Goal: Find specific page/section: Find specific page/section

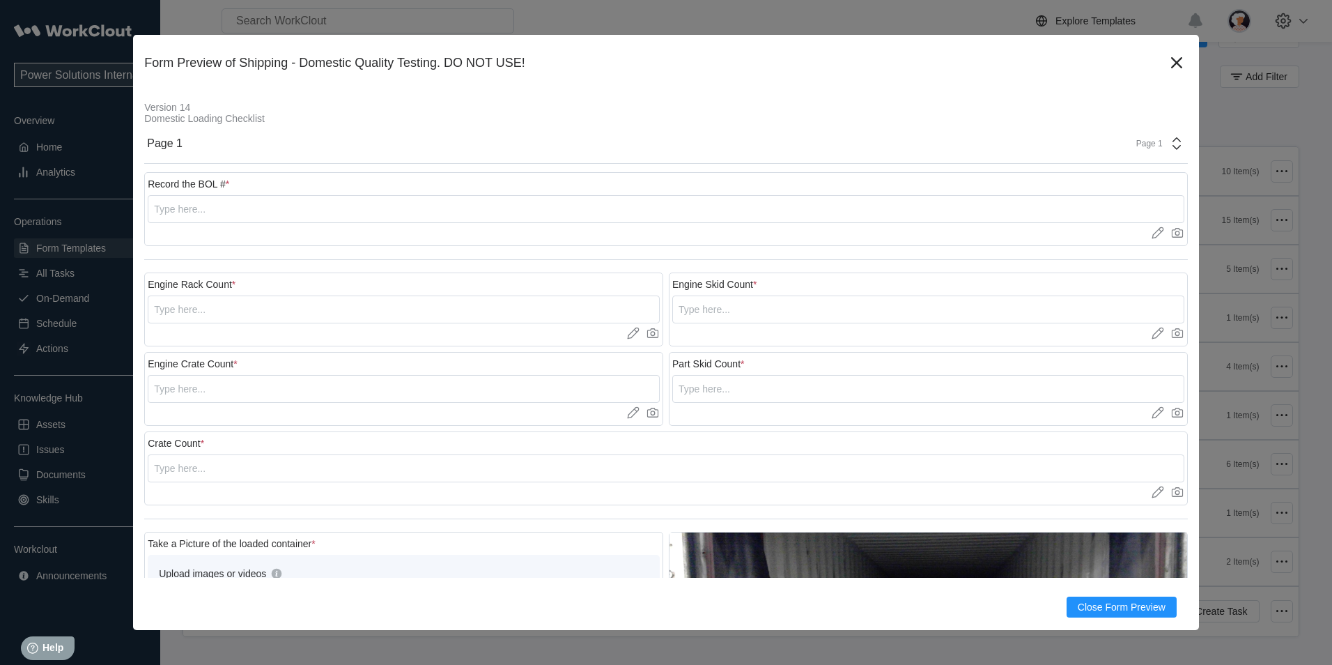
scroll to position [731, 0]
click at [1166, 58] on icon at bounding box center [1177, 63] width 22 height 22
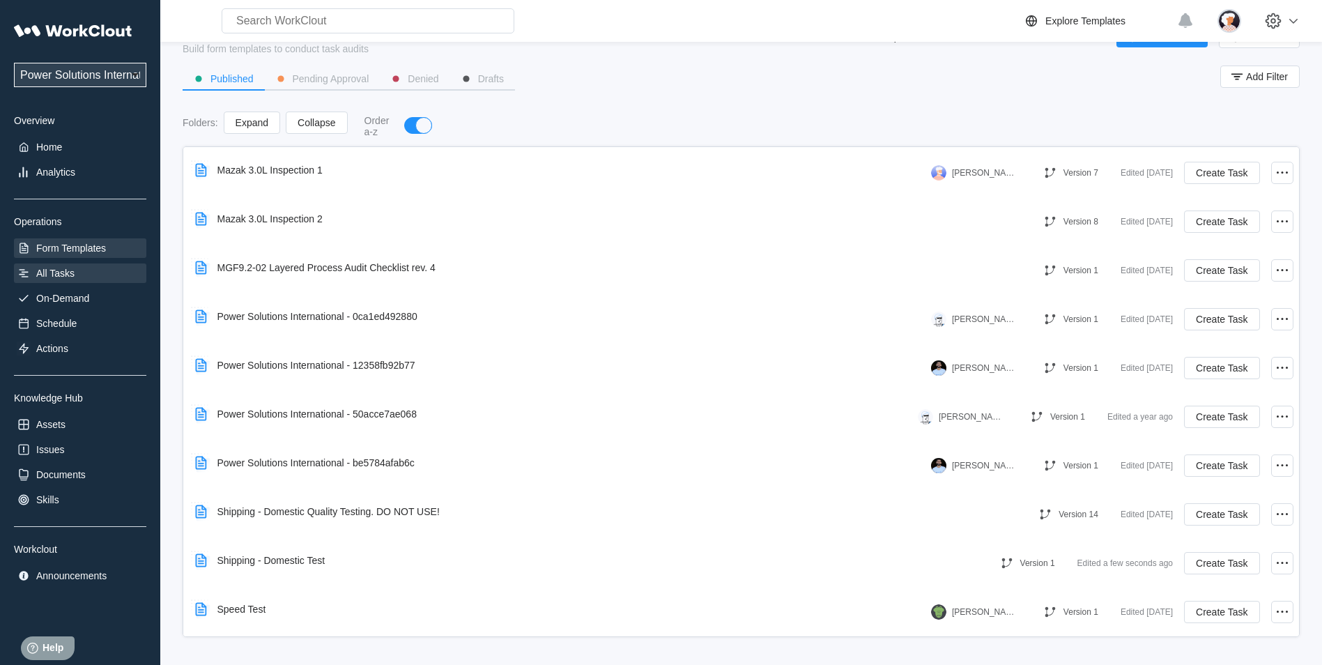
click at [94, 285] on div "Power Solutions International 201 Power Solutions International Overview Home A…" at bounding box center [80, 301] width 132 height 569
click at [93, 280] on div "All Tasks" at bounding box center [80, 273] width 132 height 20
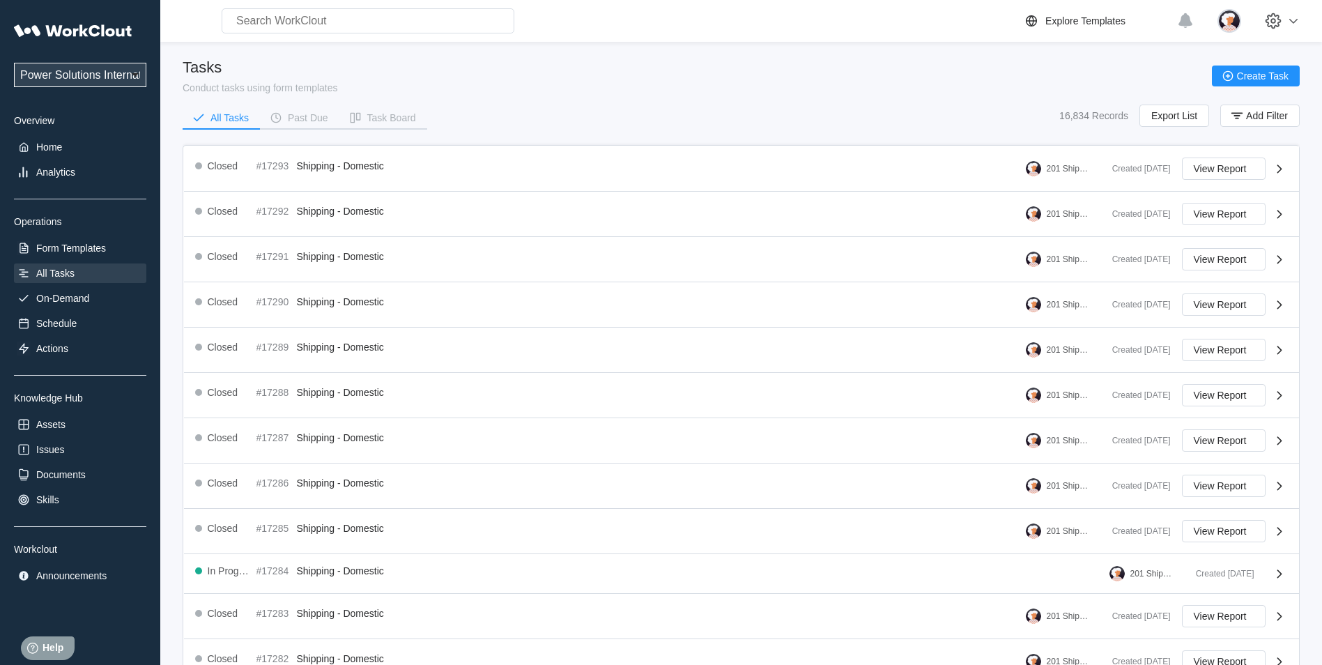
click at [108, 79] on select "Power Solutions International 201 Power Solutions International" at bounding box center [80, 75] width 132 height 24
select select "07425dee-593a-484f-b88a-18953f7e7ad8"
click at [14, 63] on select "Power Solutions International 201 Power Solutions International" at bounding box center [80, 75] width 132 height 24
click at [85, 275] on div "All Tasks" at bounding box center [80, 273] width 132 height 20
click at [105, 72] on select "Power Solutions International 201 Power Solutions International" at bounding box center [80, 75] width 132 height 24
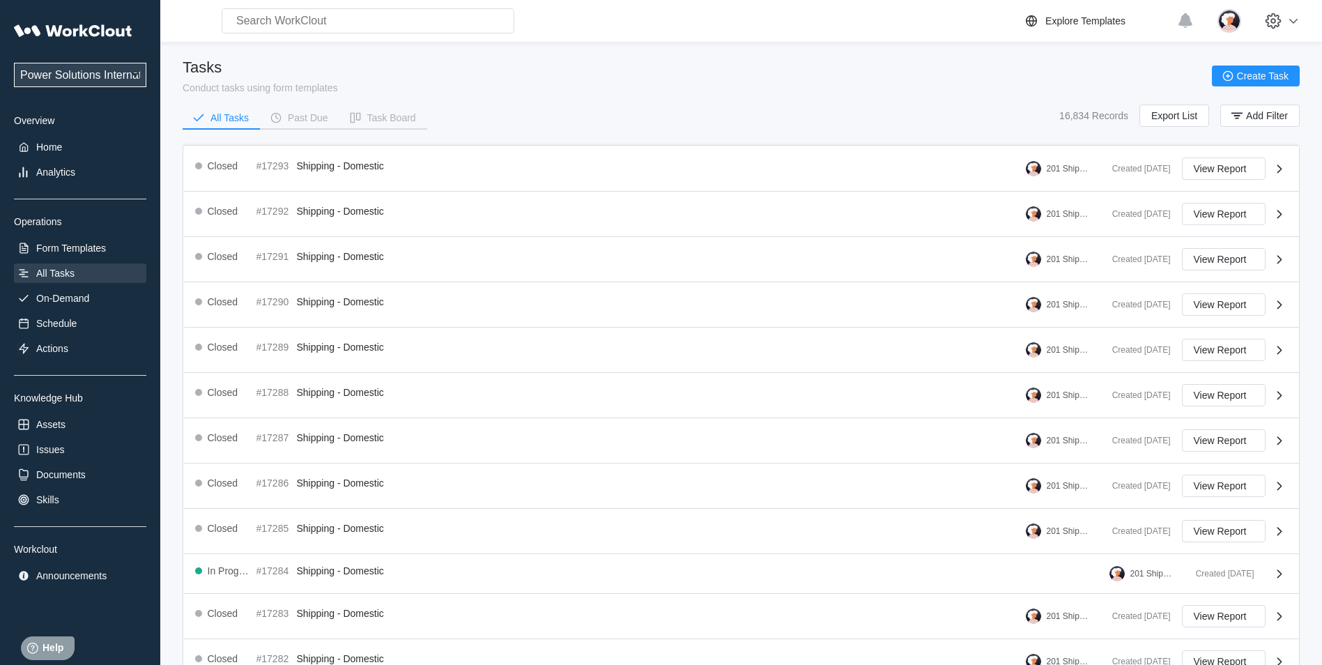
click at [118, 128] on div "Power Solutions International 201 Power Solutions International Overview Home A…" at bounding box center [80, 301] width 132 height 569
click at [93, 80] on select "Power Solutions International 201 Power Solutions International" at bounding box center [80, 75] width 132 height 24
click at [14, 63] on select "Power Solutions International 201 Power Solutions International" at bounding box center [80, 75] width 132 height 24
click at [84, 71] on select "Power Solutions International 201 Power Solutions International" at bounding box center [80, 75] width 132 height 24
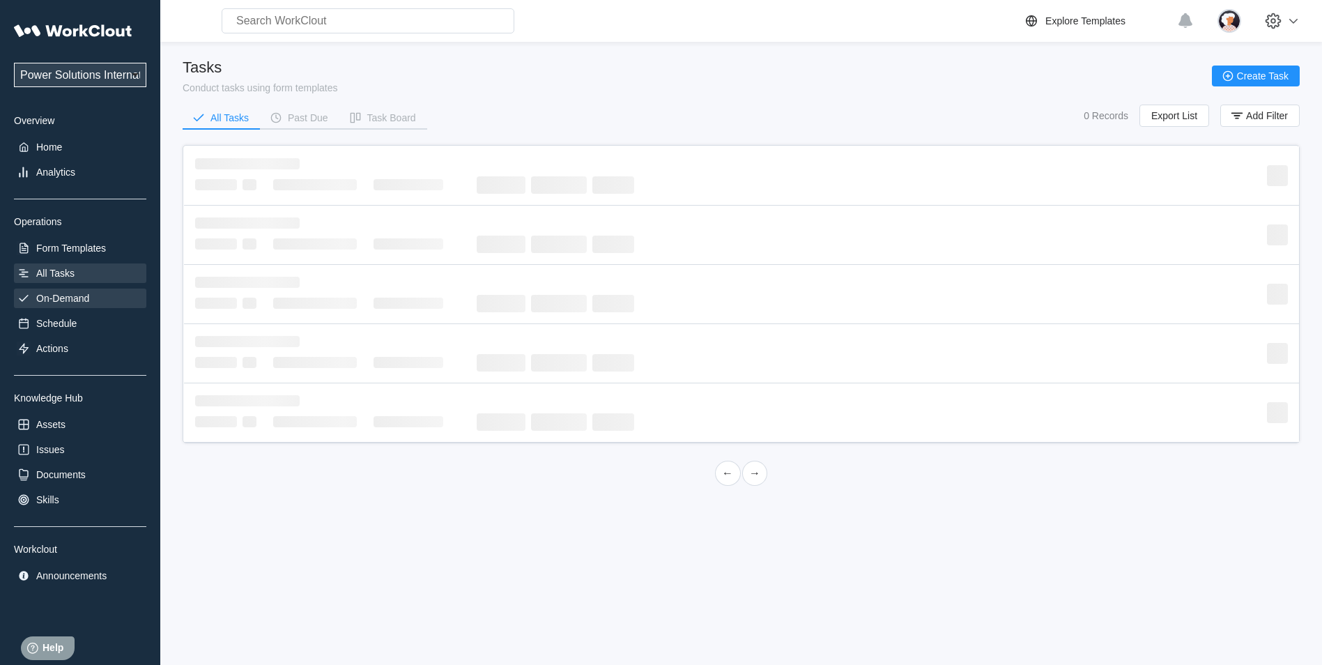
click at [68, 300] on div "On-Demand" at bounding box center [62, 298] width 53 height 11
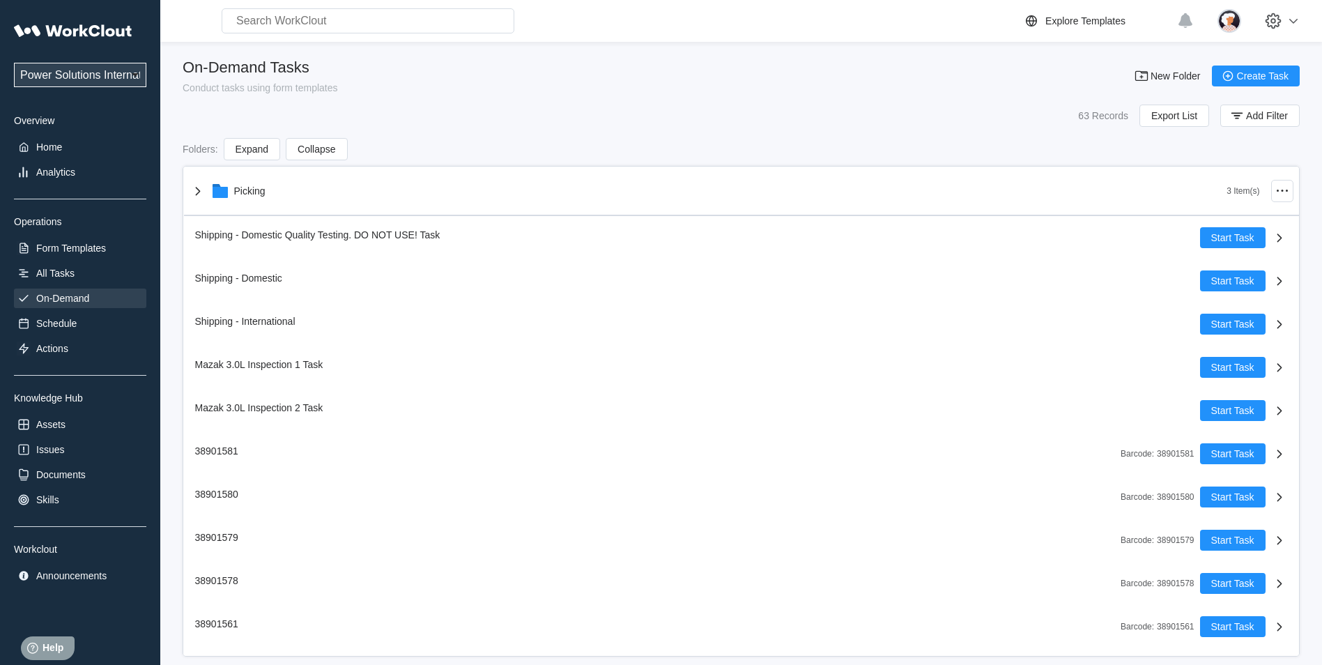
click at [107, 72] on select "Power Solutions International 201 Power Solutions International" at bounding box center [80, 75] width 132 height 24
select select "07425dee-593a-484f-b88a-18953f7e7ad8"
click at [14, 63] on select "Power Solutions International 201 Power Solutions International" at bounding box center [80, 75] width 132 height 24
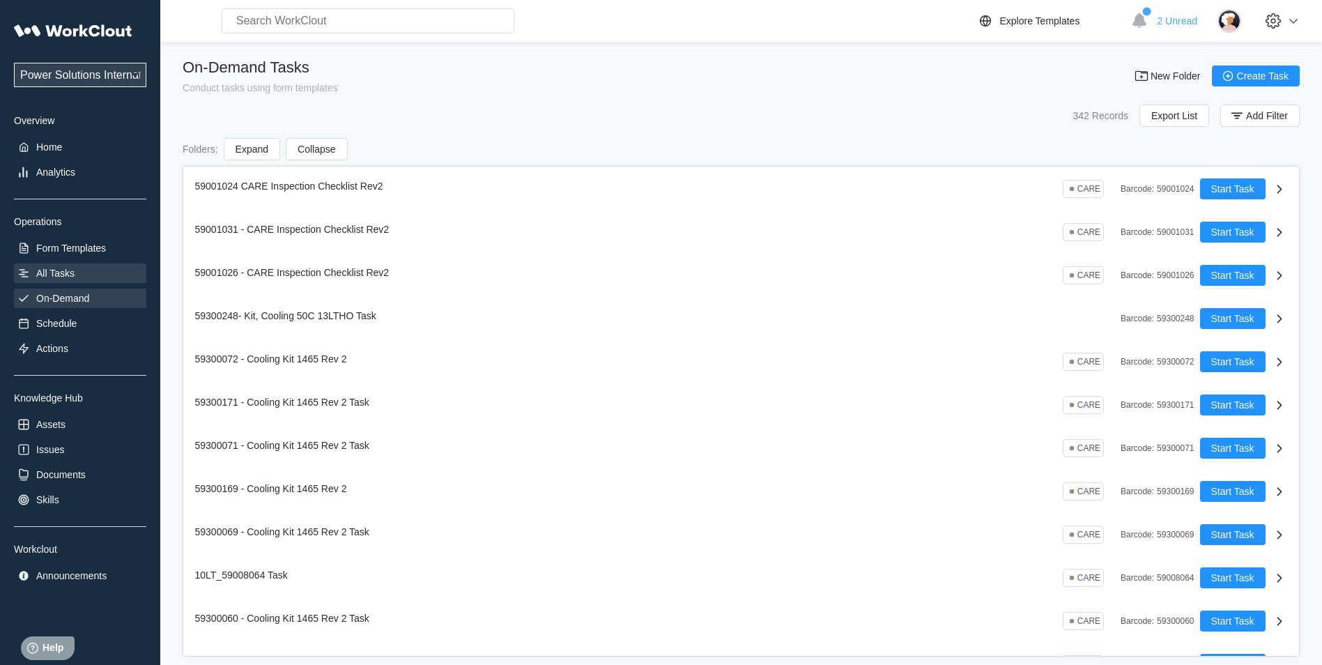
click at [63, 277] on div "All Tasks" at bounding box center [55, 273] width 38 height 11
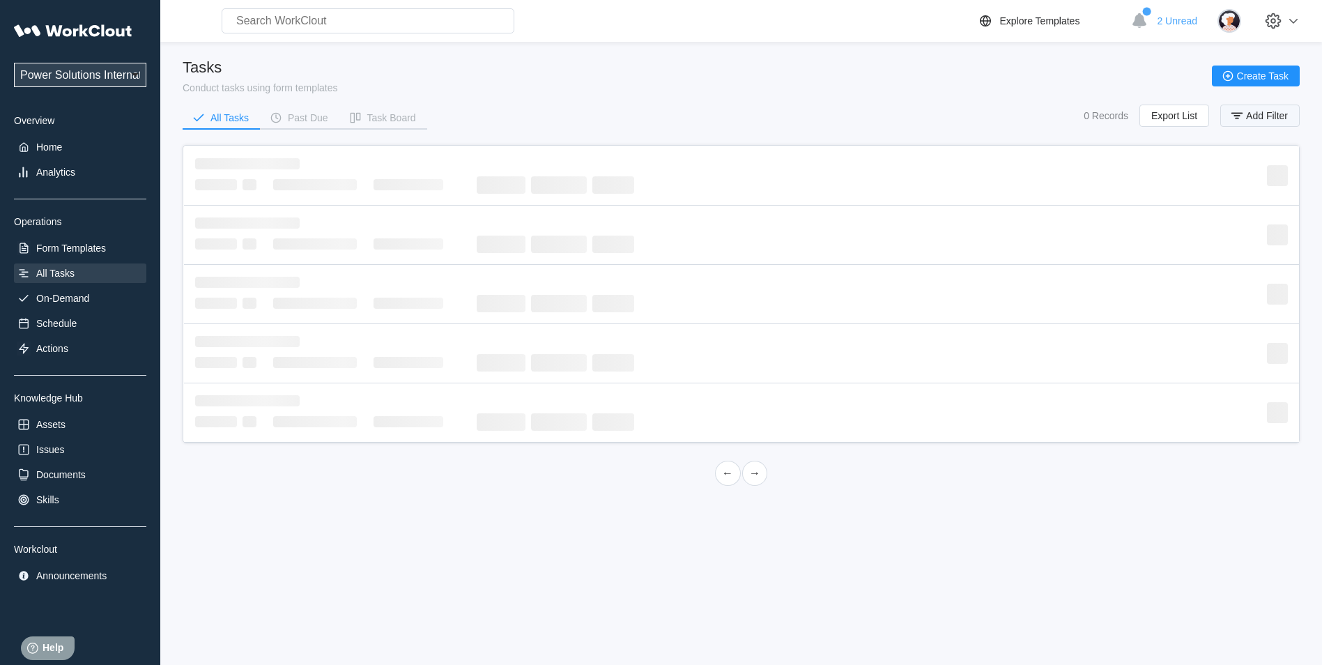
click at [1226, 114] on button "Add Filter" at bounding box center [1259, 116] width 79 height 22
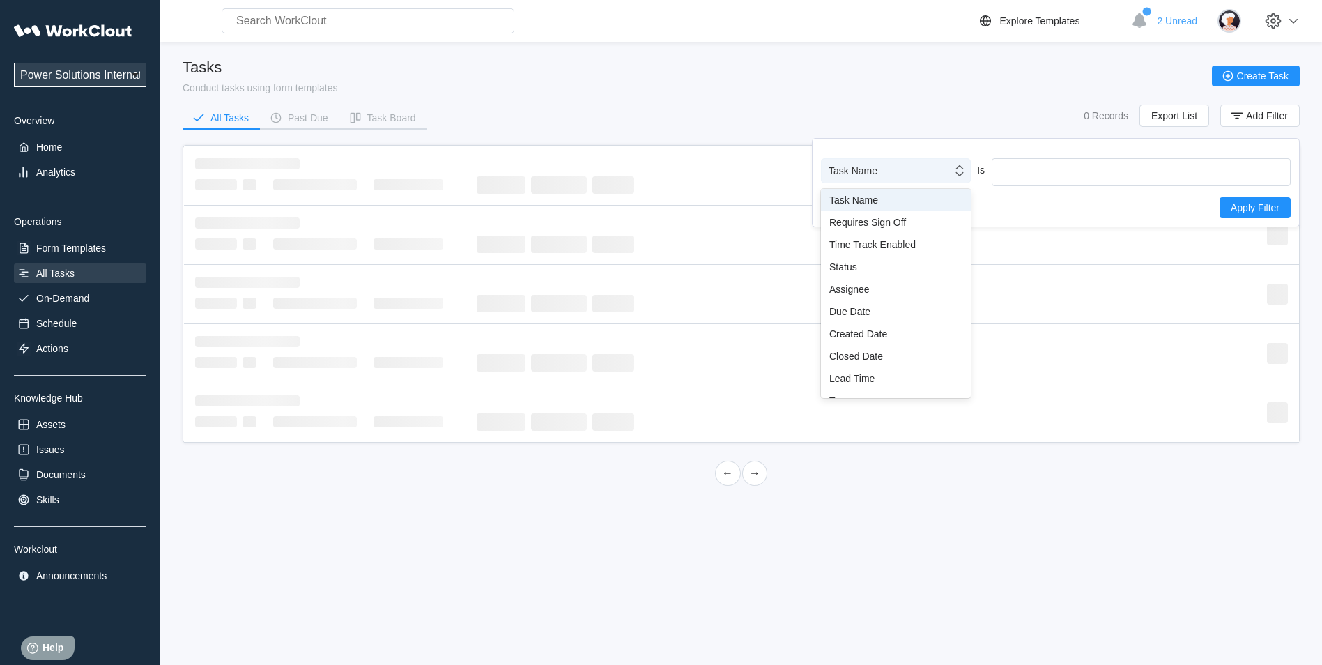
click at [895, 179] on div "Task Name" at bounding box center [887, 171] width 130 height 20
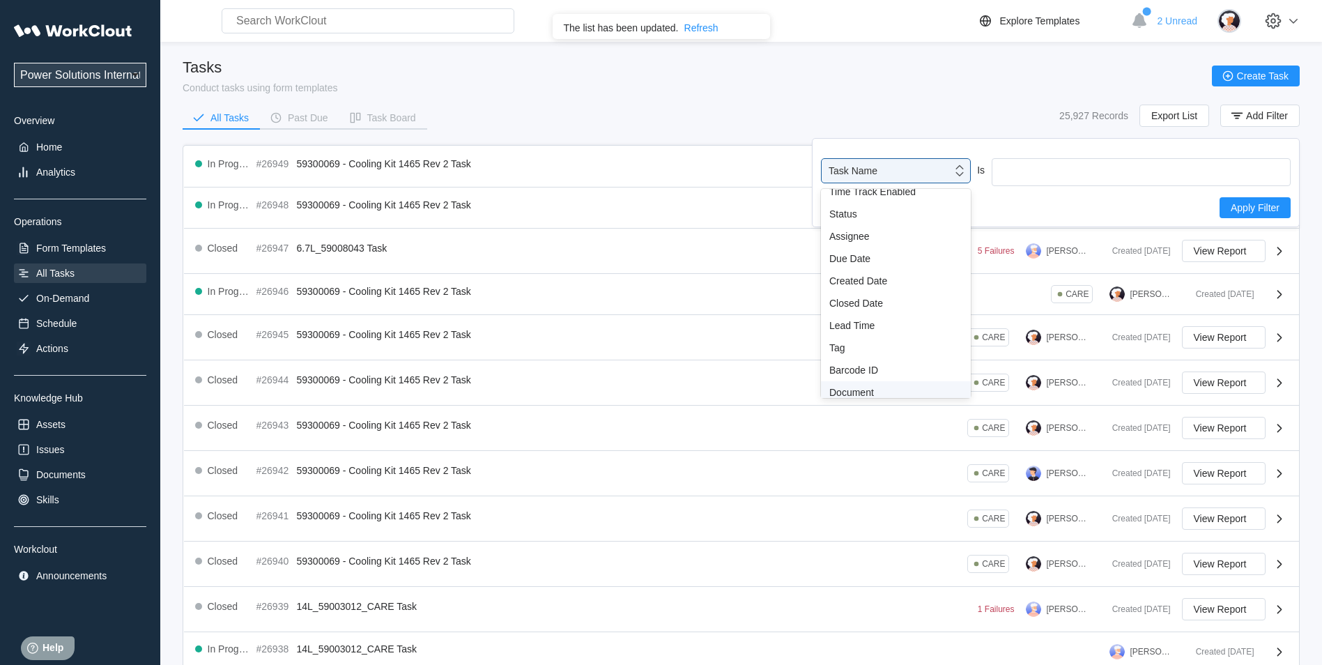
scroll to position [103, 0]
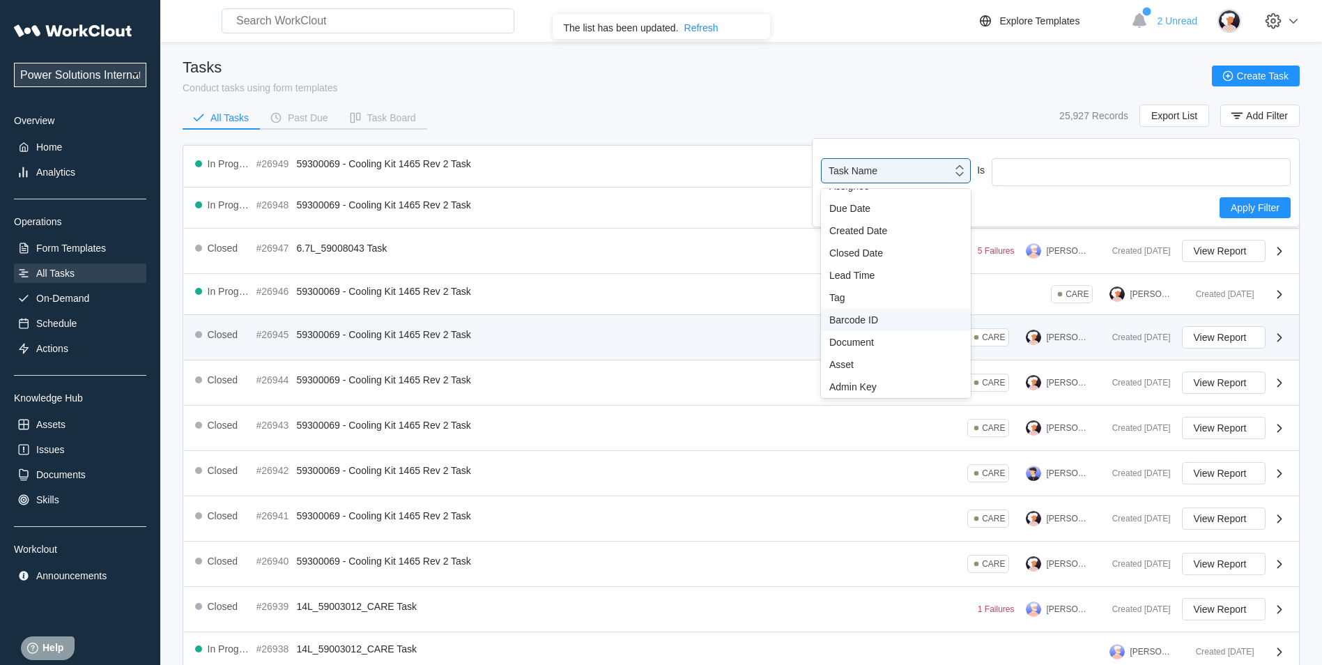
click at [861, 329] on div "Barcode ID" at bounding box center [896, 320] width 150 height 22
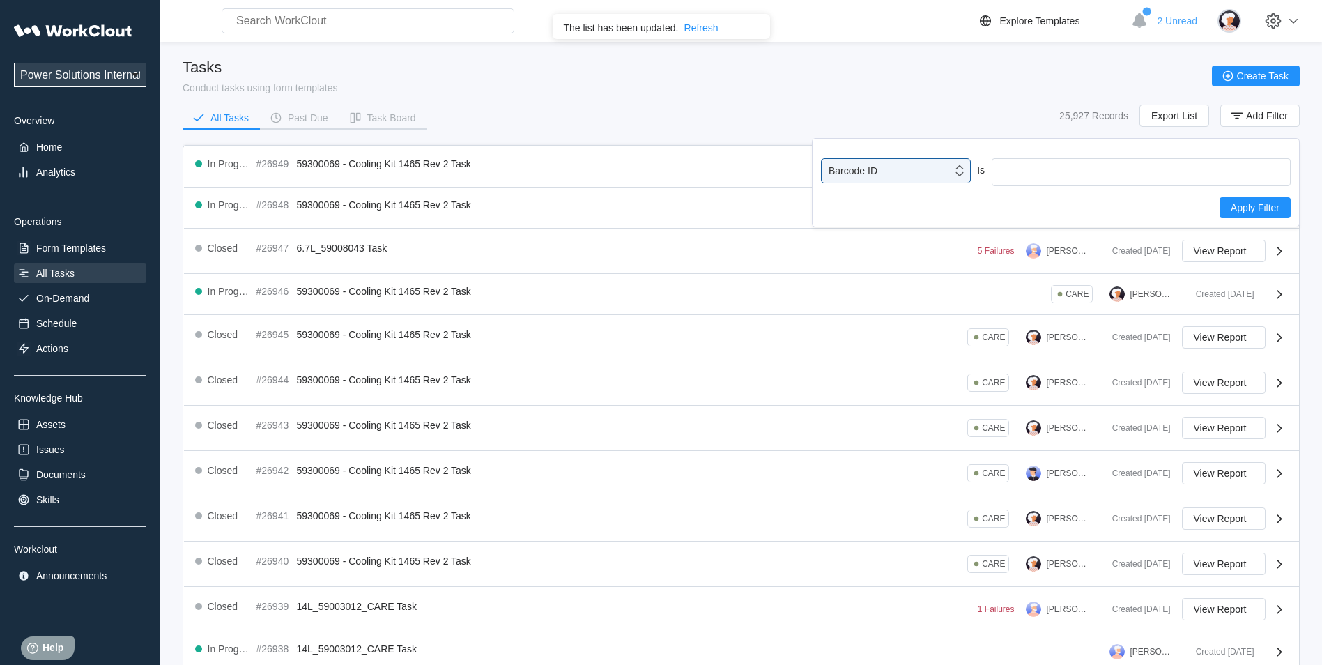
click at [907, 185] on div "option Barcode ID, selected. 0 results available. Select is focused ,type to re…" at bounding box center [1056, 172] width 470 height 28
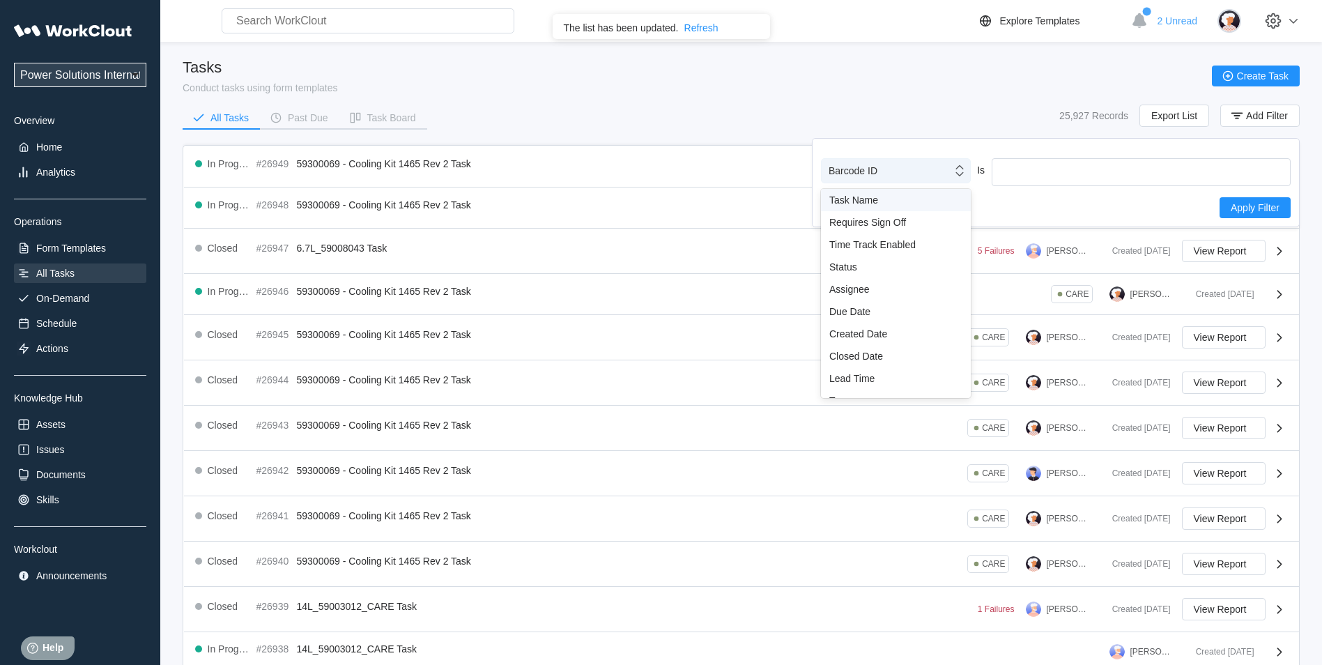
click at [879, 172] on div "Barcode ID" at bounding box center [887, 171] width 130 height 20
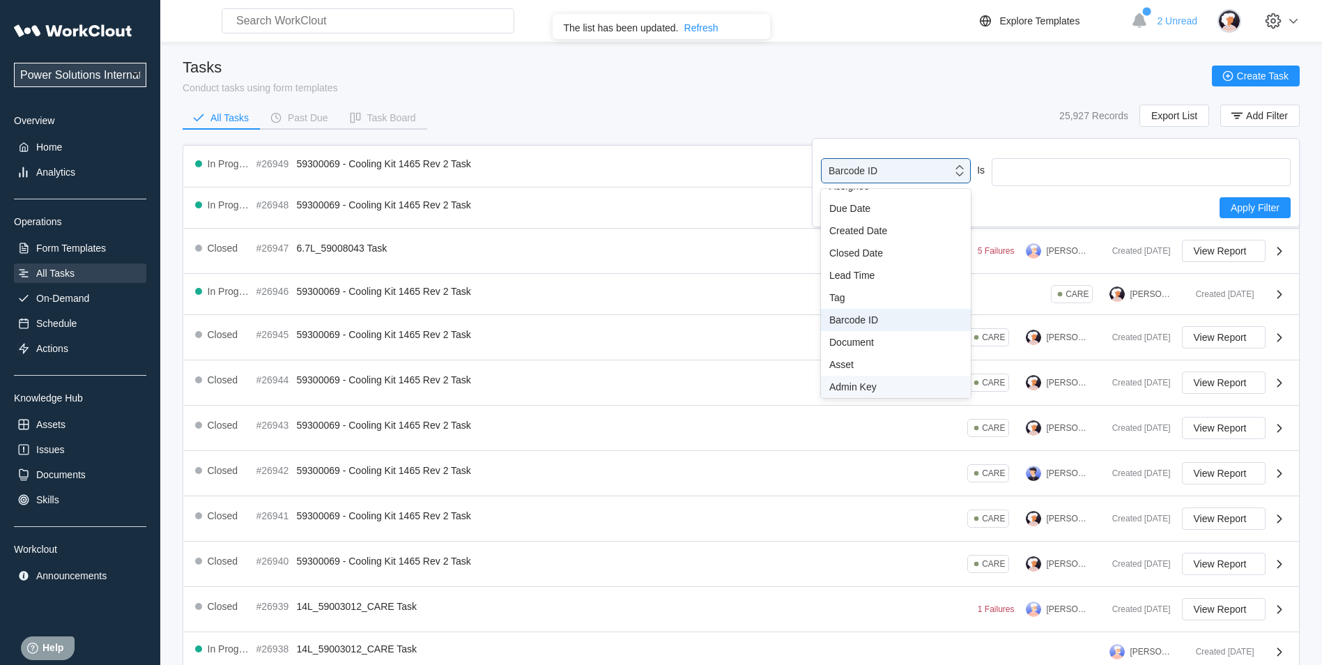
click at [870, 383] on div "Admin Key" at bounding box center [895, 386] width 133 height 11
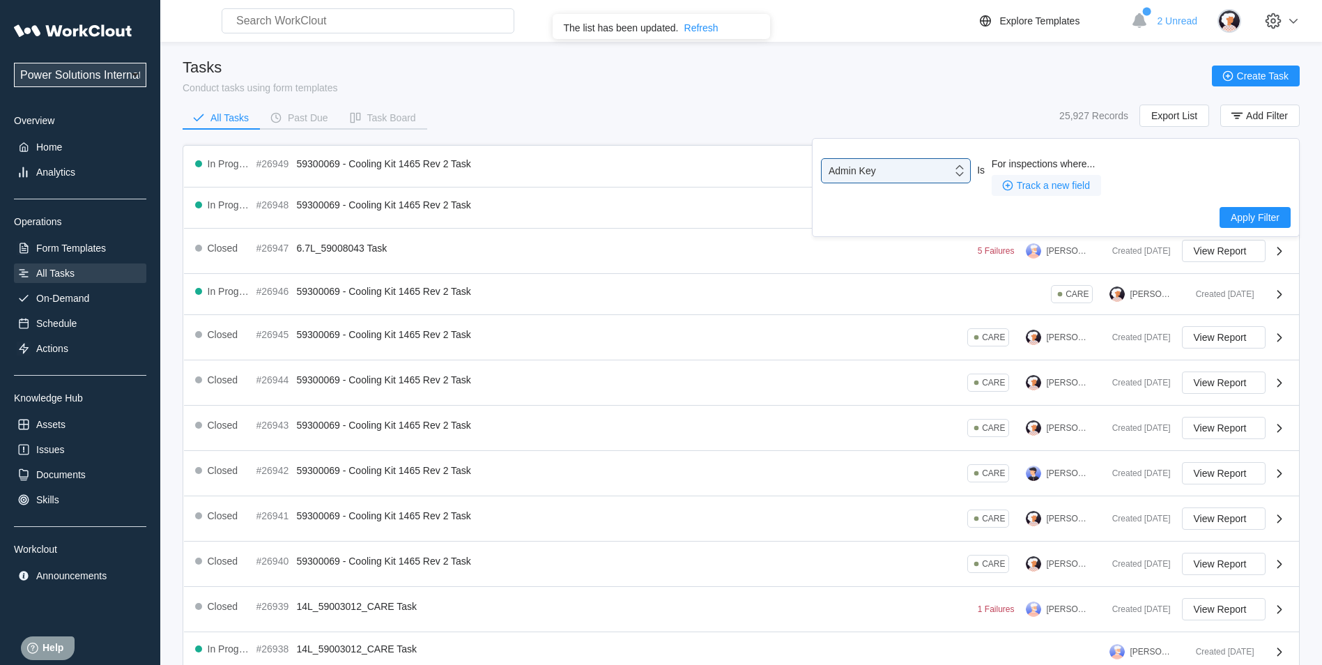
click at [1031, 192] on button "Track a new field" at bounding box center [1046, 185] width 109 height 21
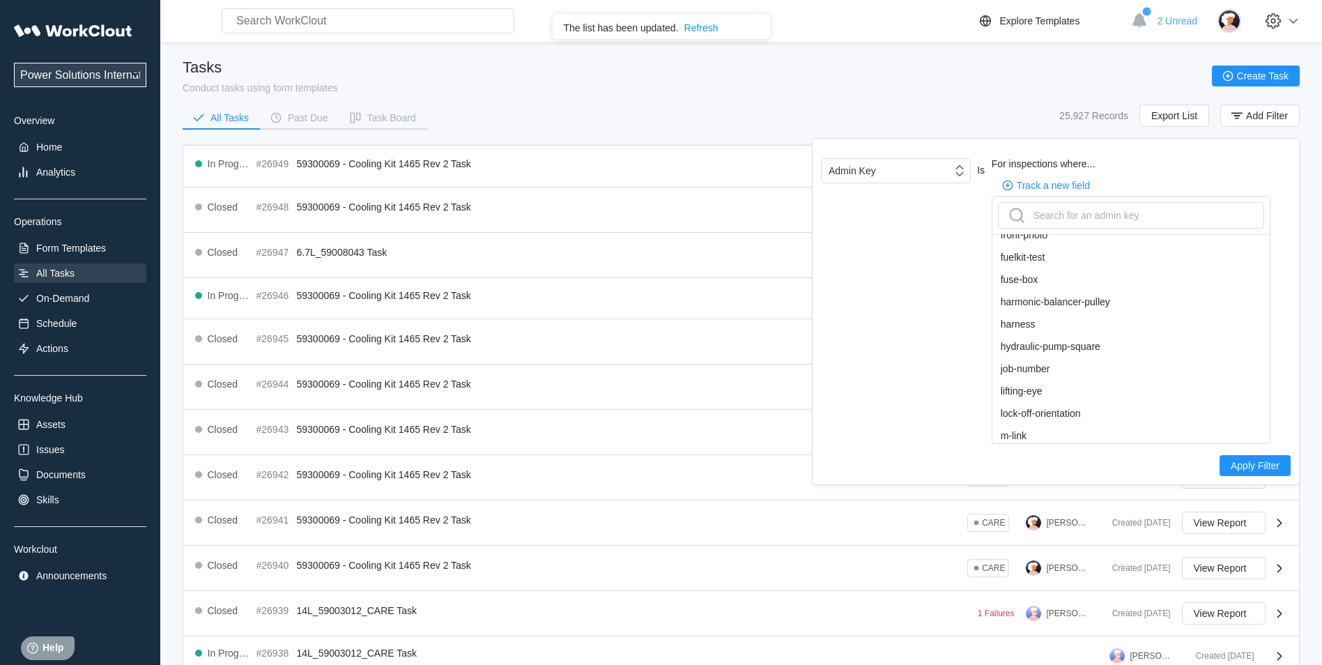
scroll to position [627, 0]
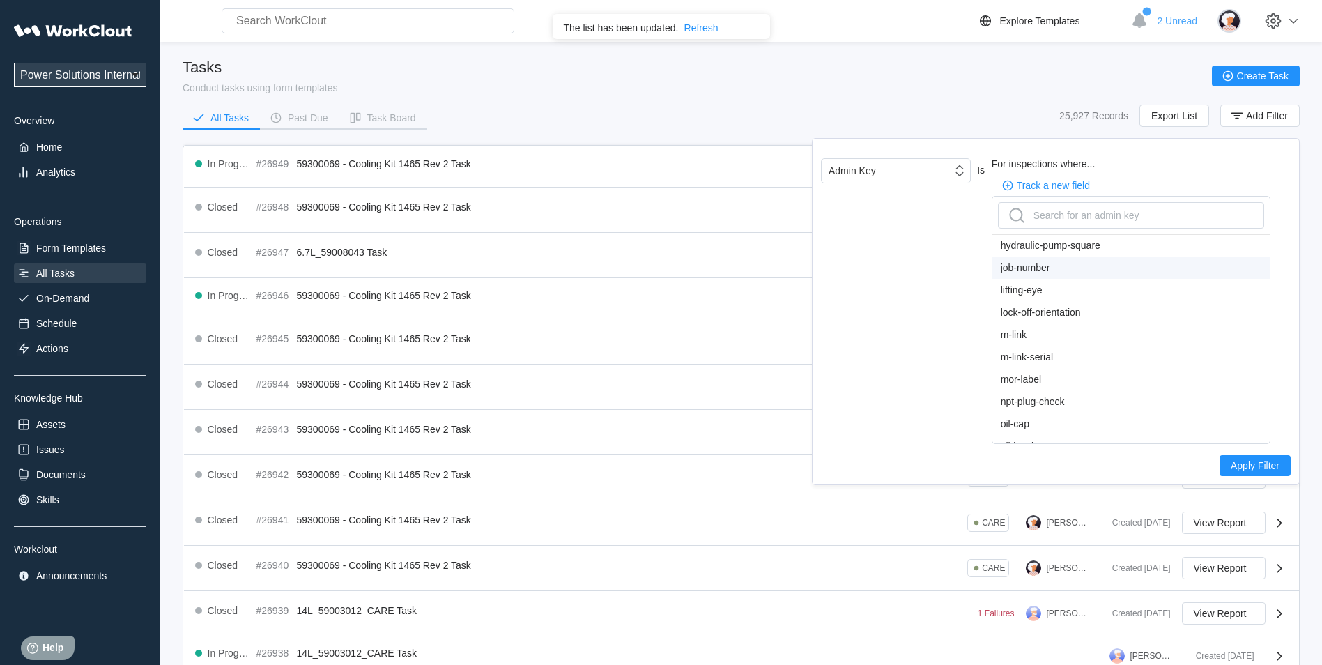
click at [1040, 263] on div "job-number" at bounding box center [1130, 267] width 277 height 22
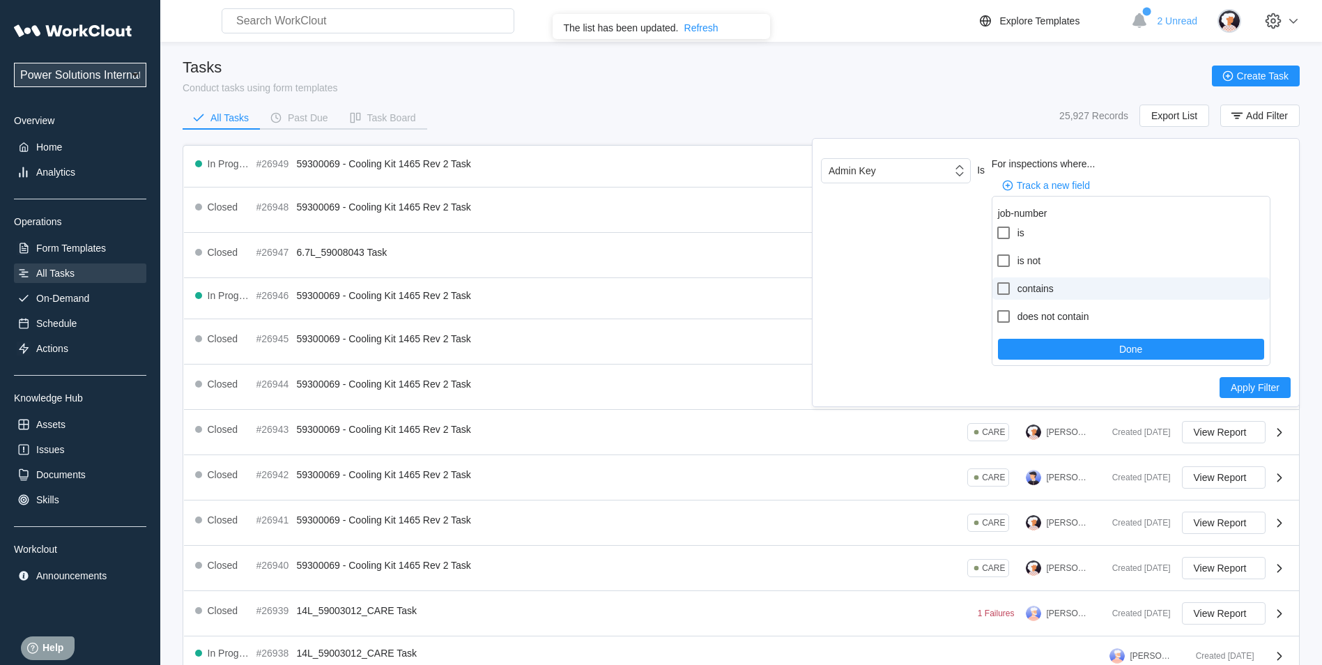
click at [1010, 288] on icon at bounding box center [1003, 288] width 17 height 17
click at [996, 281] on input "contains" at bounding box center [995, 280] width 1 height 1
checkbox input "true"
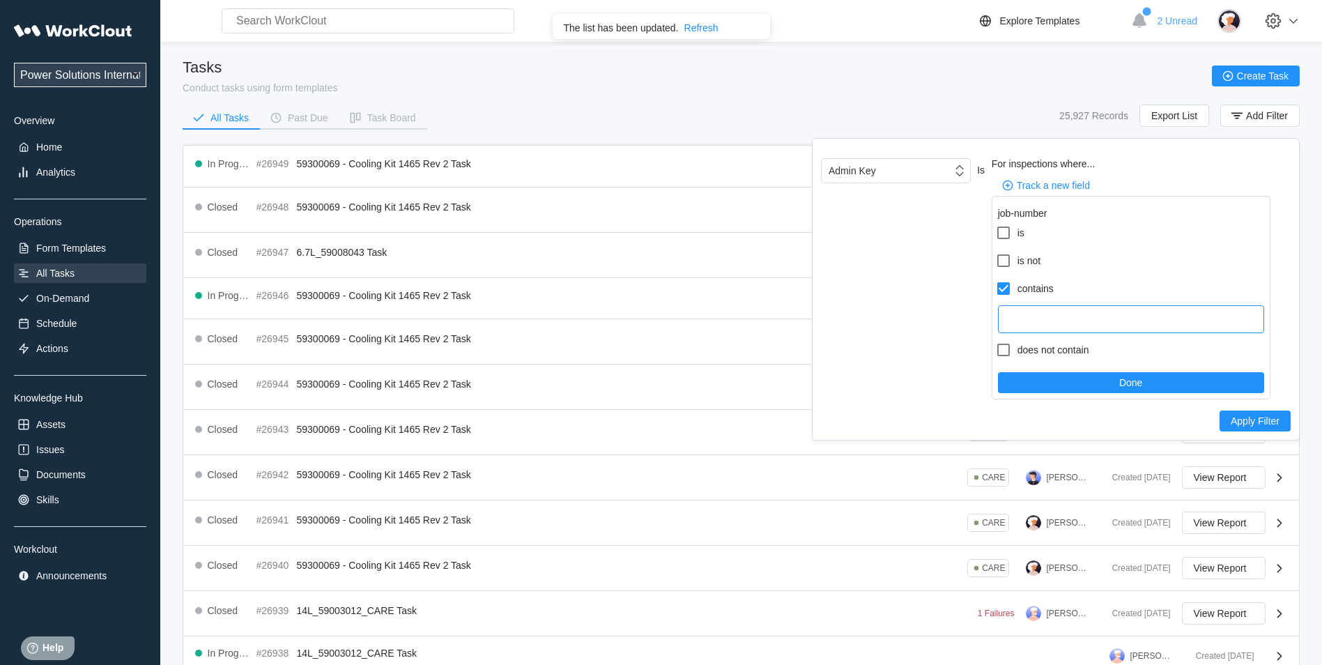
click at [1055, 323] on input "text" at bounding box center [1131, 319] width 266 height 28
click at [1056, 312] on input "126" at bounding box center [1131, 319] width 266 height 28
type input "1261920"
click at [1083, 382] on button "Done" at bounding box center [1131, 382] width 266 height 21
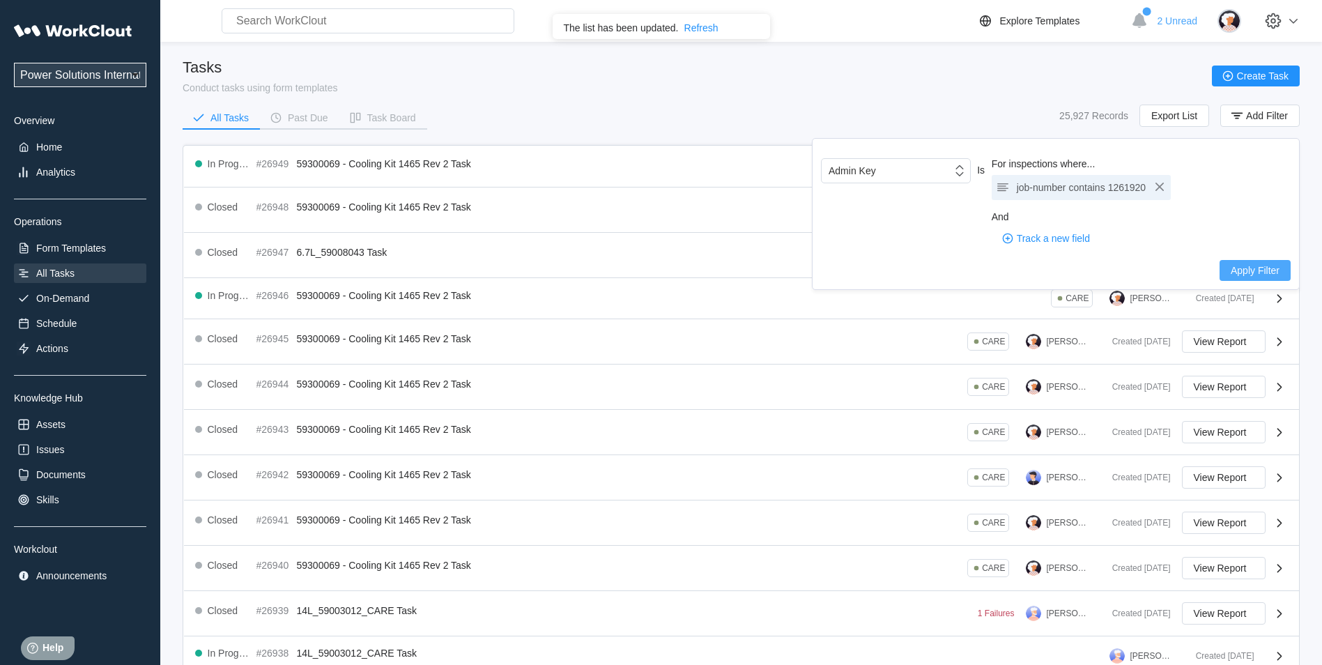
click at [1261, 267] on span "Apply Filter" at bounding box center [1255, 270] width 49 height 10
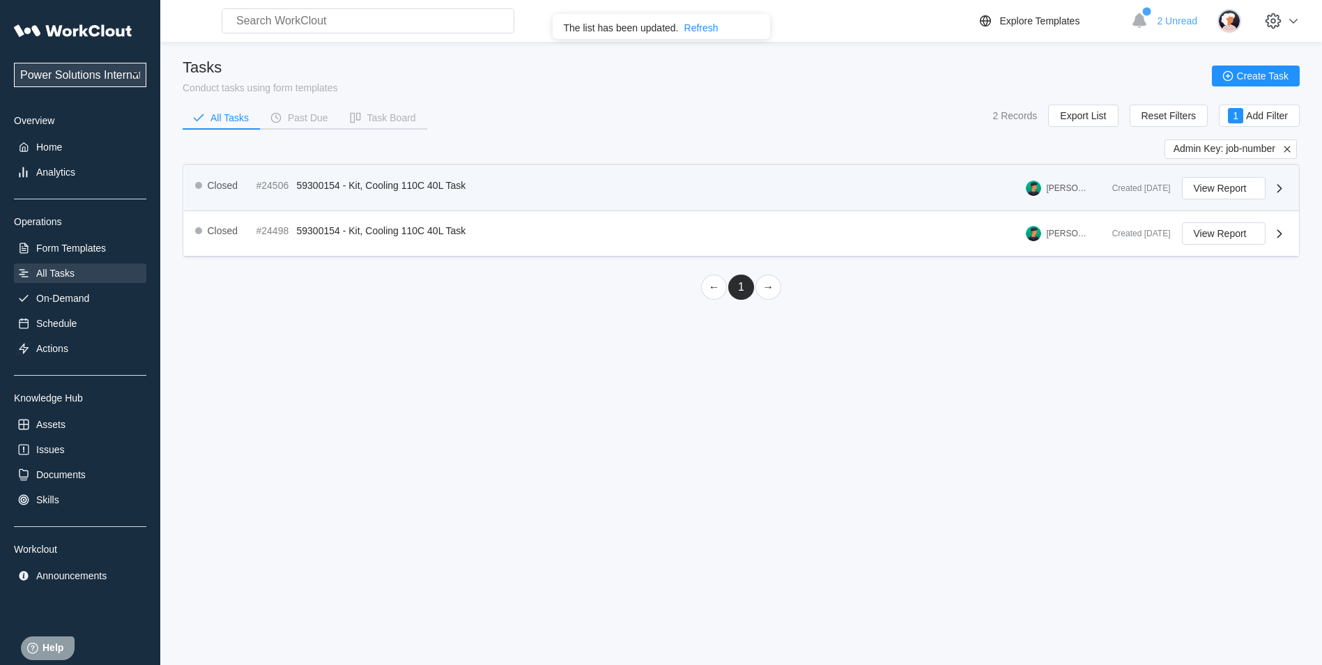
click at [890, 182] on div "Closed #24506 59300154 - Kit, Cooling 110C 40L Task Raymond Foerster" at bounding box center [648, 188] width 906 height 22
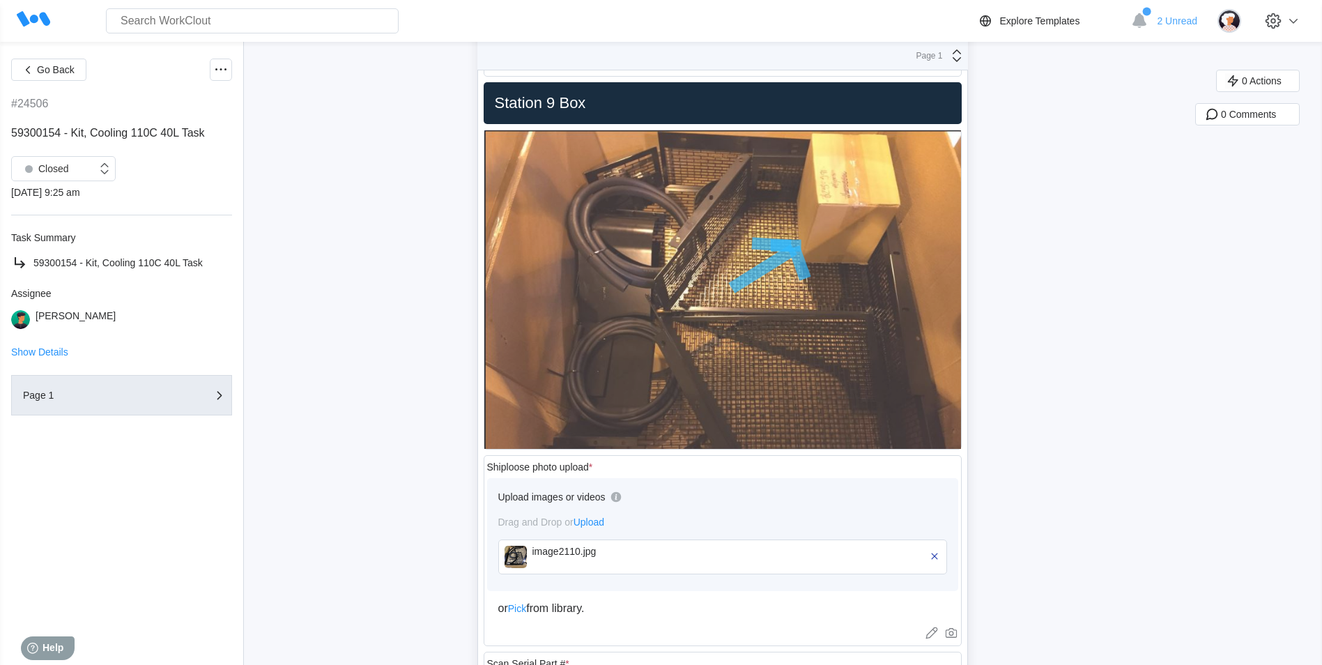
scroll to position [2299, 0]
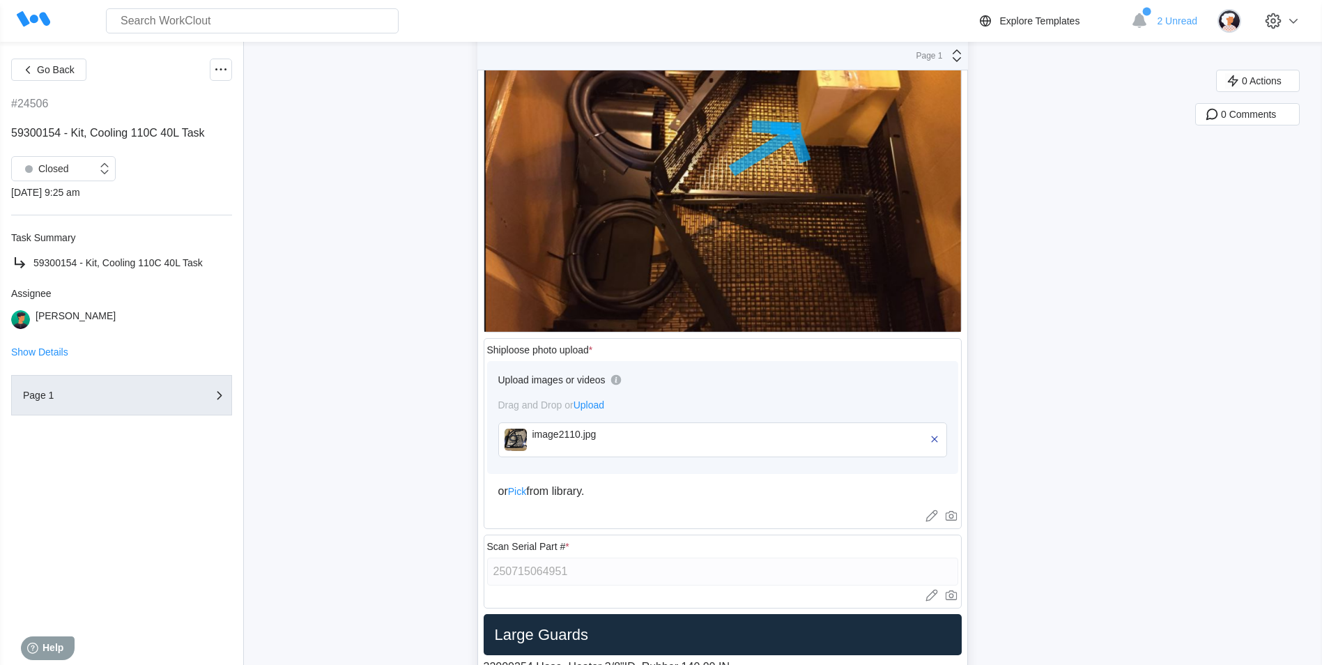
click at [524, 442] on img at bounding box center [515, 440] width 22 height 22
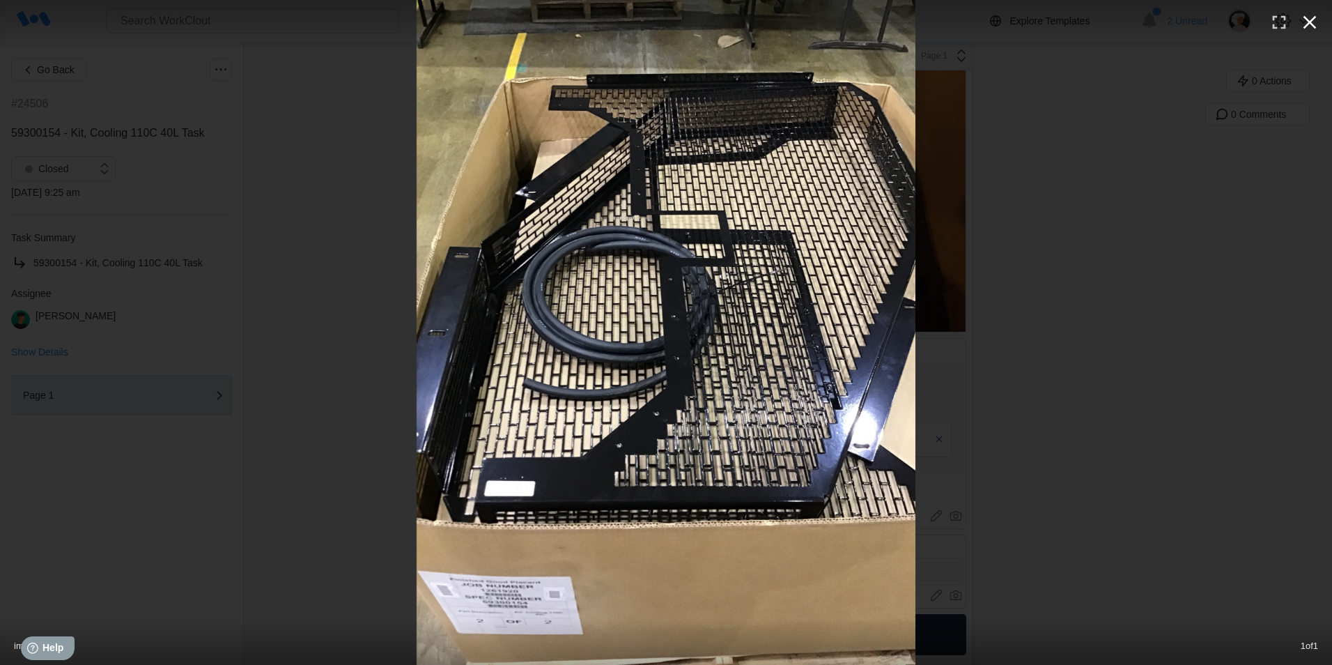
click at [1309, 20] on icon "button" at bounding box center [1310, 22] width 22 height 22
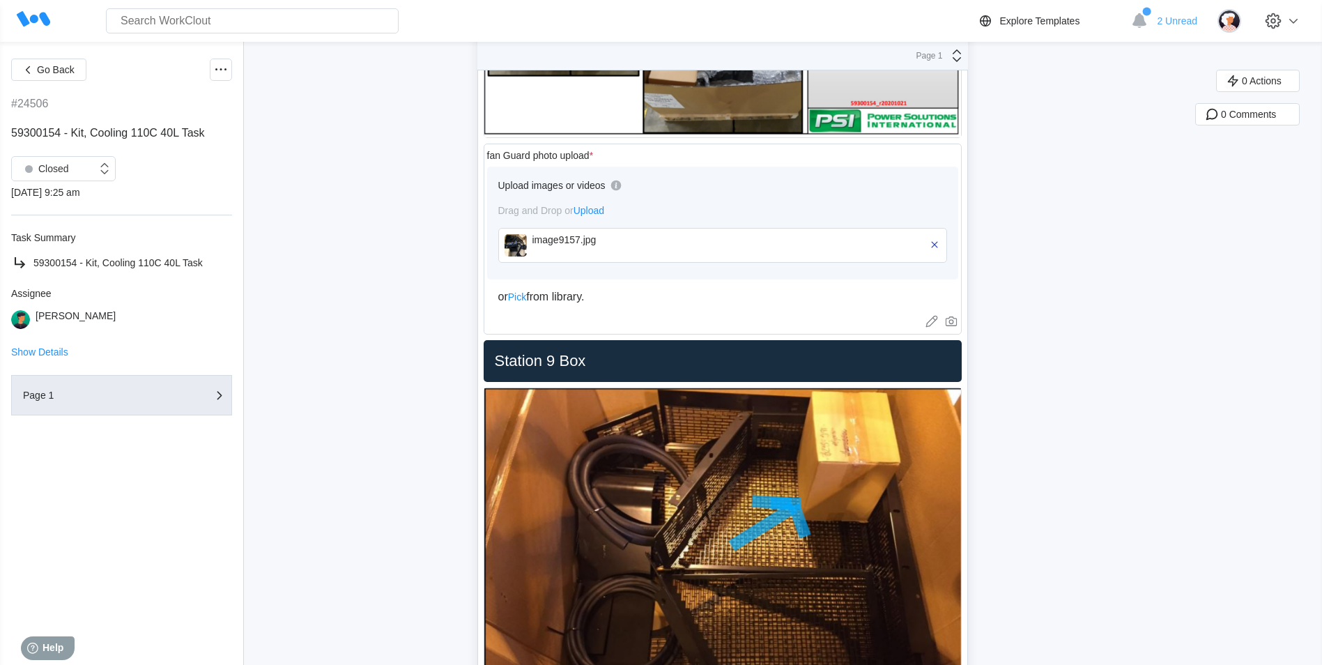
scroll to position [1812, 0]
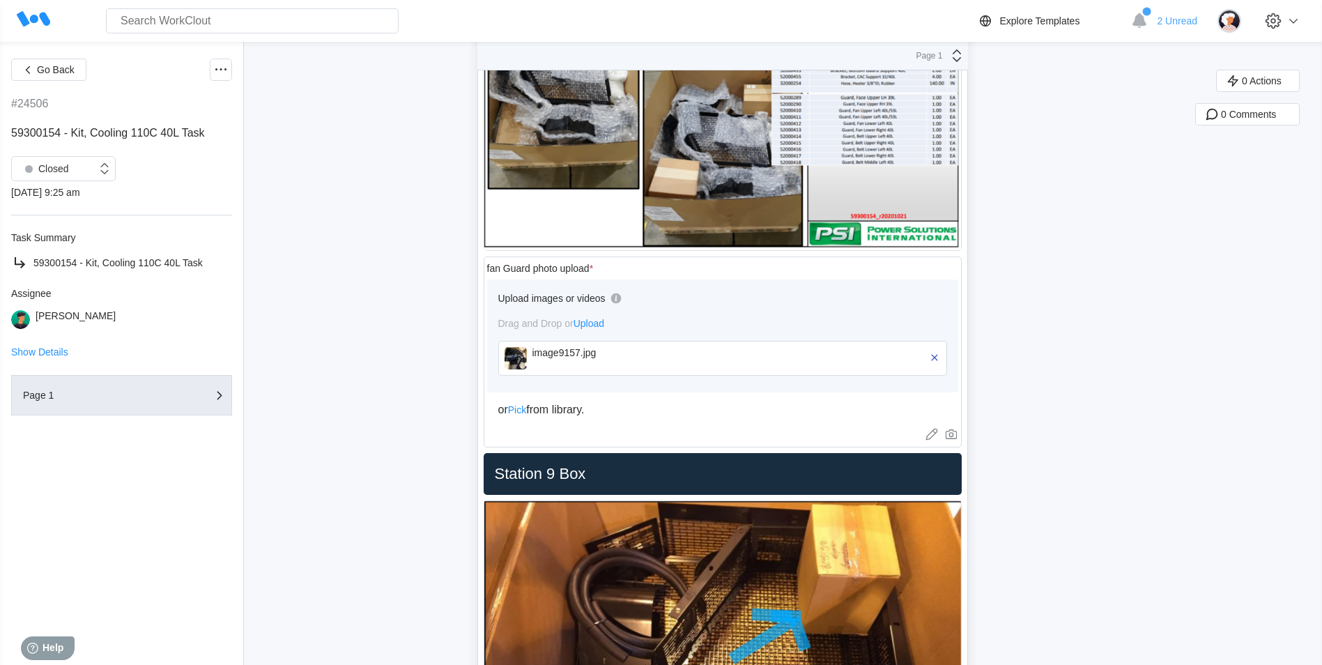
click at [520, 351] on img at bounding box center [515, 358] width 22 height 22
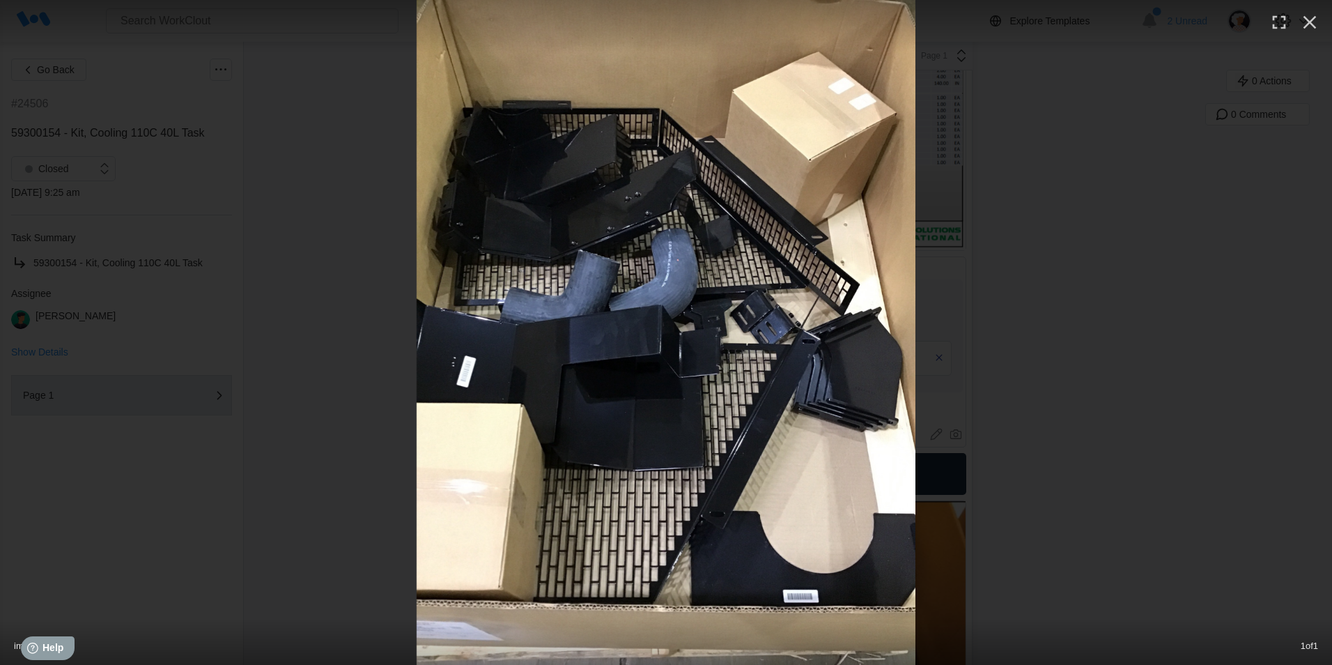
click at [674, 271] on img at bounding box center [666, 332] width 499 height 665
drag, startPoint x: 1063, startPoint y: 311, endPoint x: 729, endPoint y: 337, distance: 335.4
click at [383, 192] on div at bounding box center [666, 332] width 1332 height 665
click at [1314, 14] on icon "button" at bounding box center [1310, 22] width 22 height 22
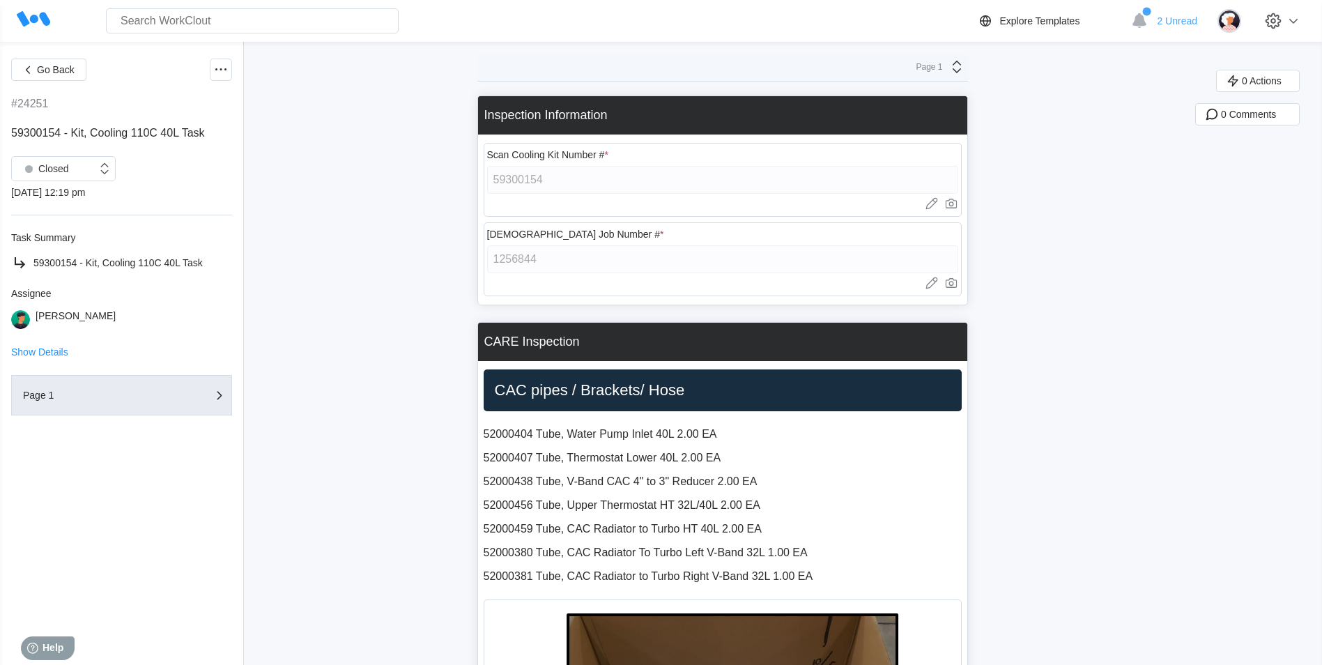
click at [692, 664] on html "Search for anything... Assets • Employees • Skills • Documents • Issues • Tasks…" at bounding box center [661, 332] width 1322 height 665
